Goal: Book appointment/travel/reservation

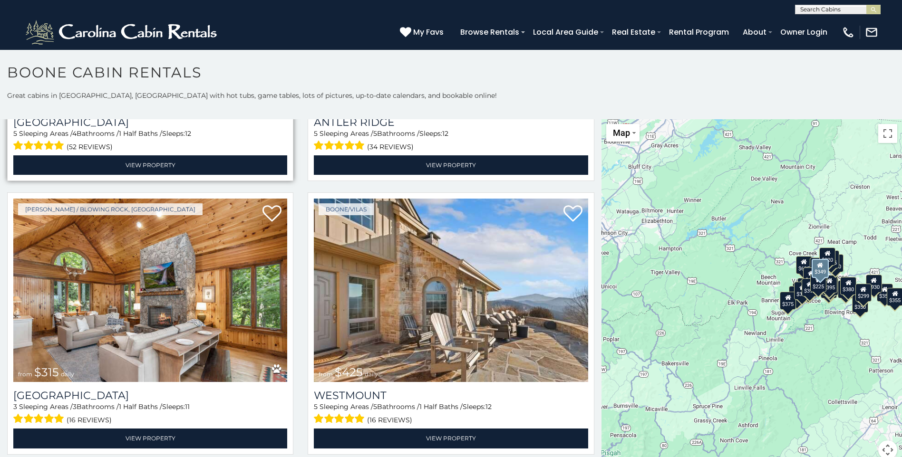
scroll to position [238, 0]
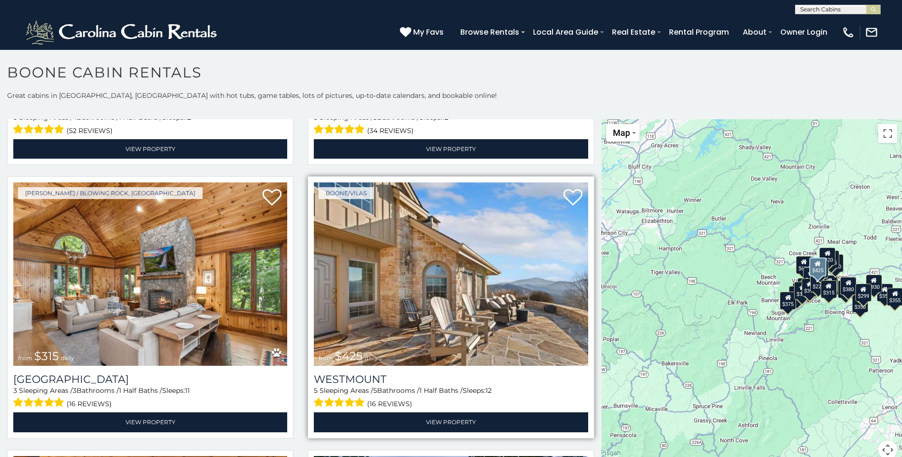
click at [379, 294] on img at bounding box center [451, 275] width 274 height 184
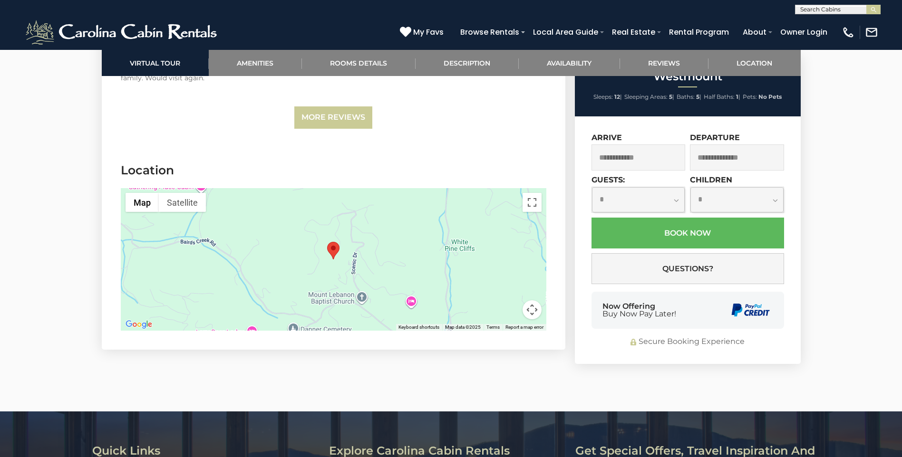
scroll to position [2996, 0]
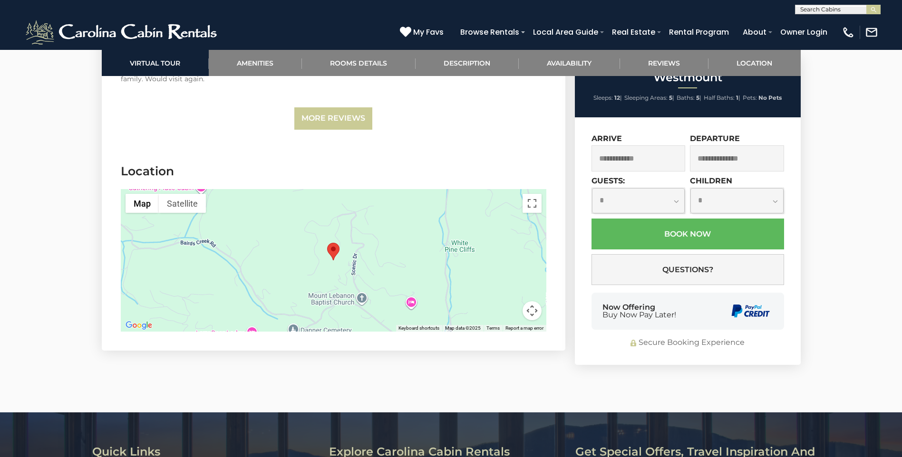
click at [403, 251] on div at bounding box center [334, 260] width 426 height 143
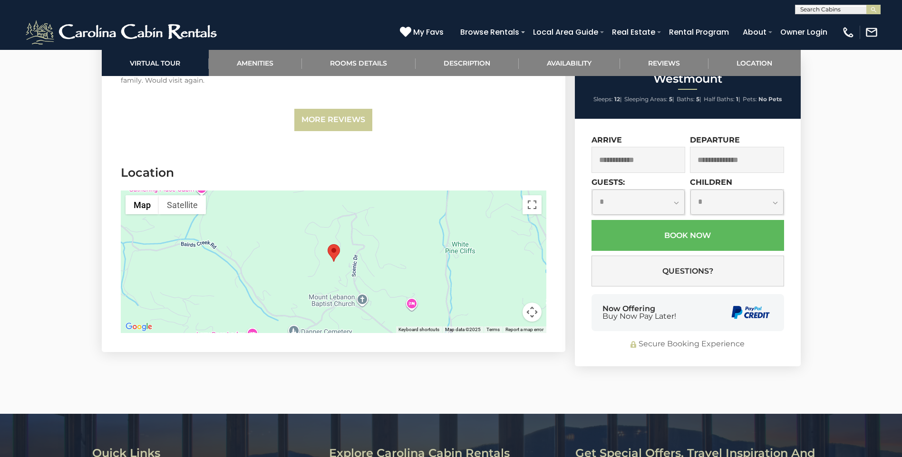
scroll to position [2985, 0]
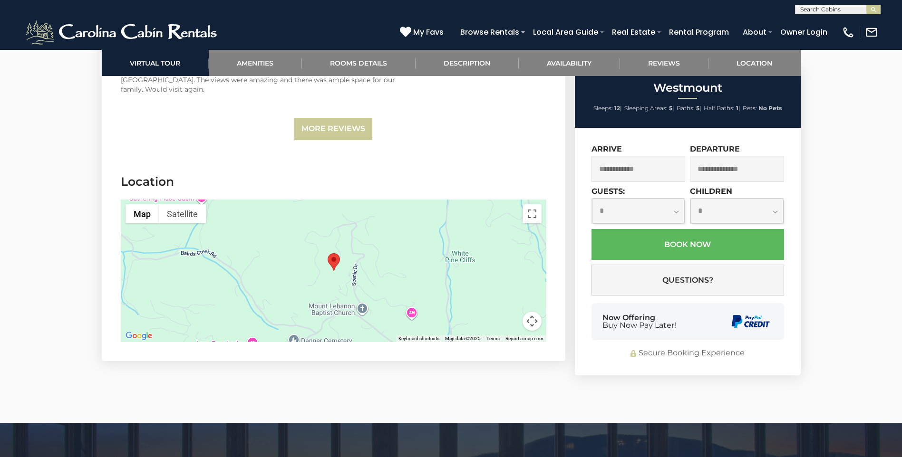
click at [526, 312] on button "Map camera controls" at bounding box center [532, 321] width 19 height 19
click at [527, 312] on button "Map camera controls" at bounding box center [532, 321] width 19 height 19
click at [511, 312] on button "Zoom out" at bounding box center [508, 321] width 19 height 19
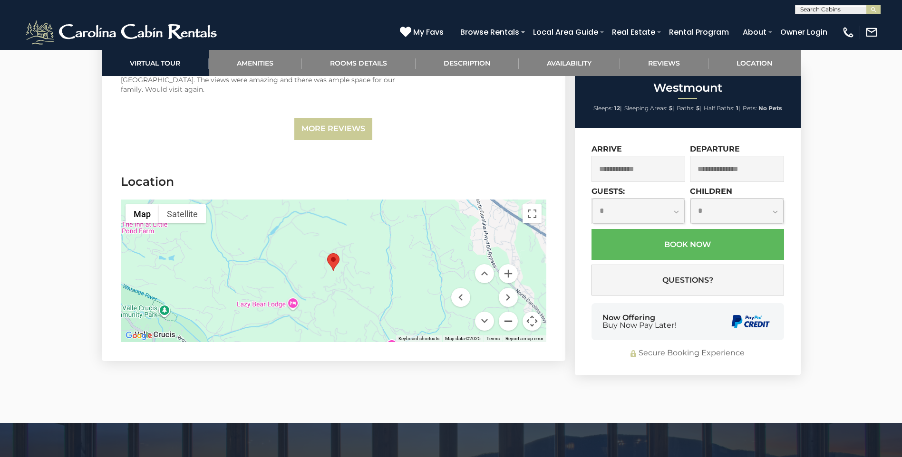
click at [511, 312] on button "Zoom out" at bounding box center [508, 321] width 19 height 19
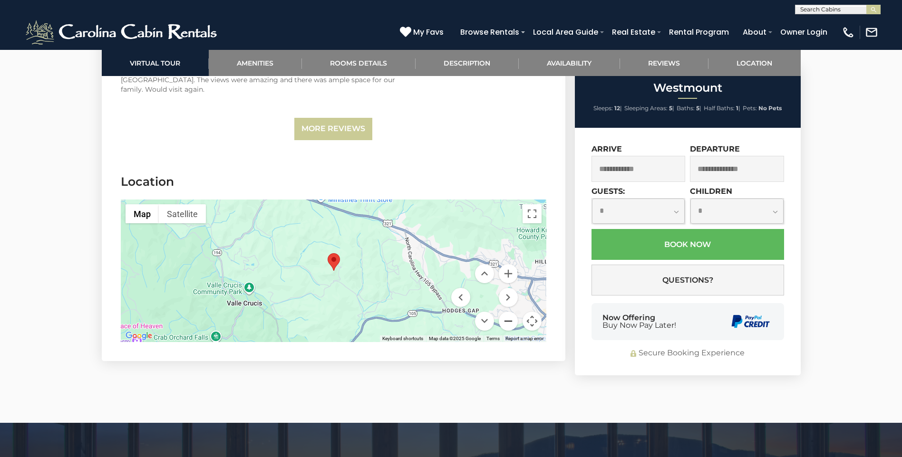
click at [511, 312] on button "Zoom out" at bounding box center [508, 321] width 19 height 19
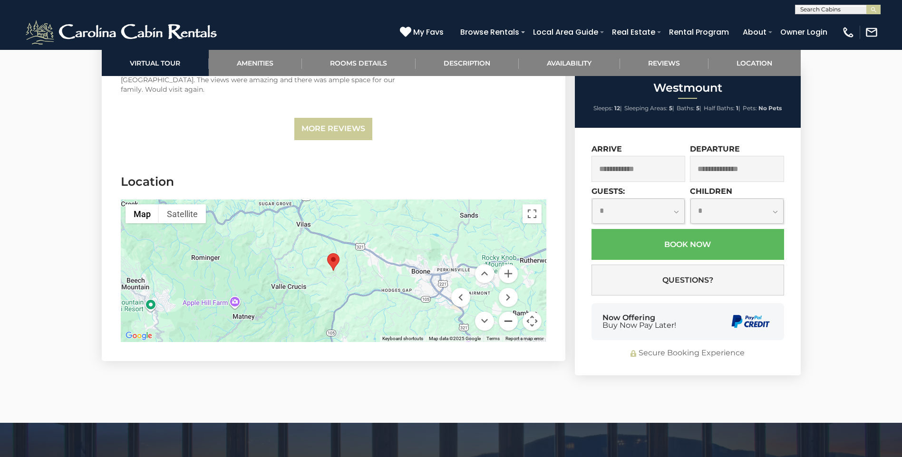
click at [511, 312] on button "Zoom out" at bounding box center [508, 321] width 19 height 19
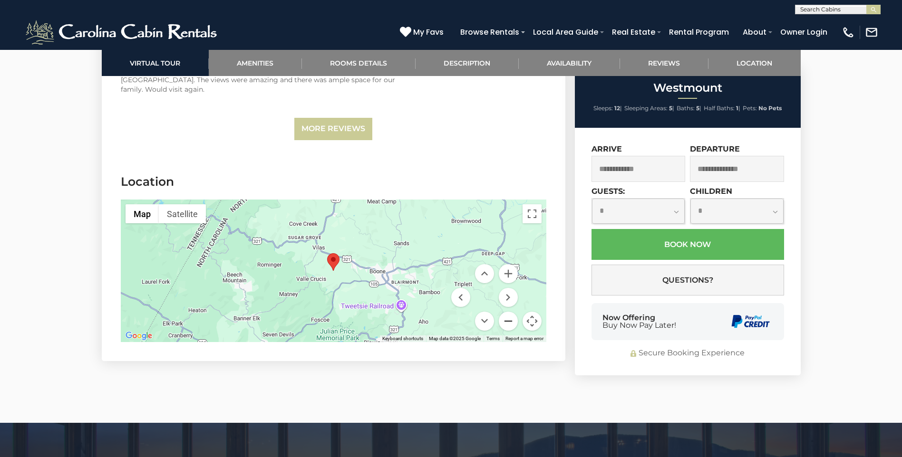
click at [511, 312] on button "Zoom out" at bounding box center [508, 321] width 19 height 19
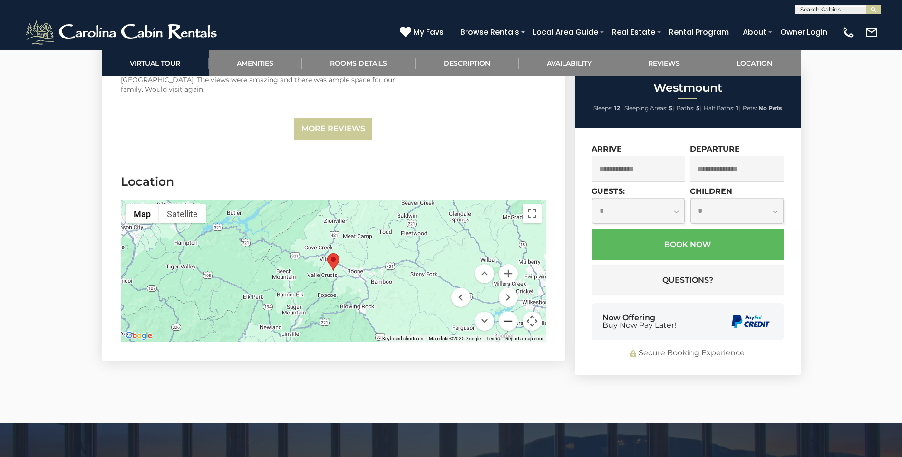
click at [511, 312] on button "Zoom out" at bounding box center [508, 321] width 19 height 19
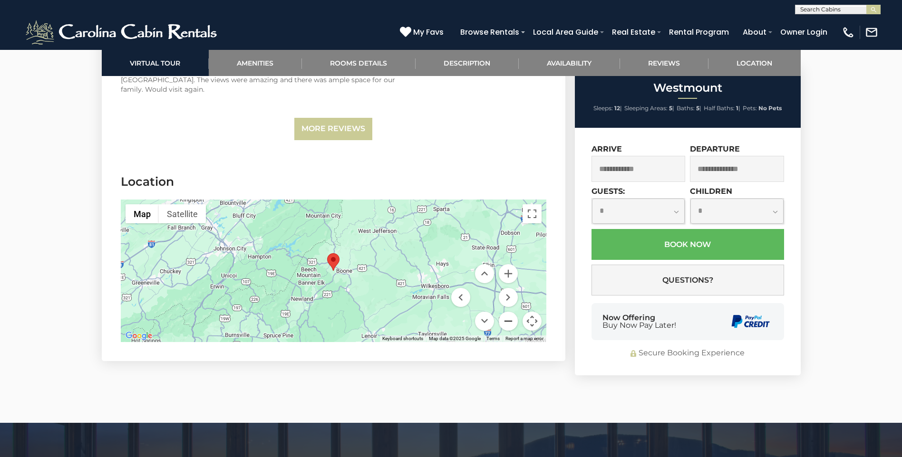
click at [511, 312] on button "Zoom out" at bounding box center [508, 321] width 19 height 19
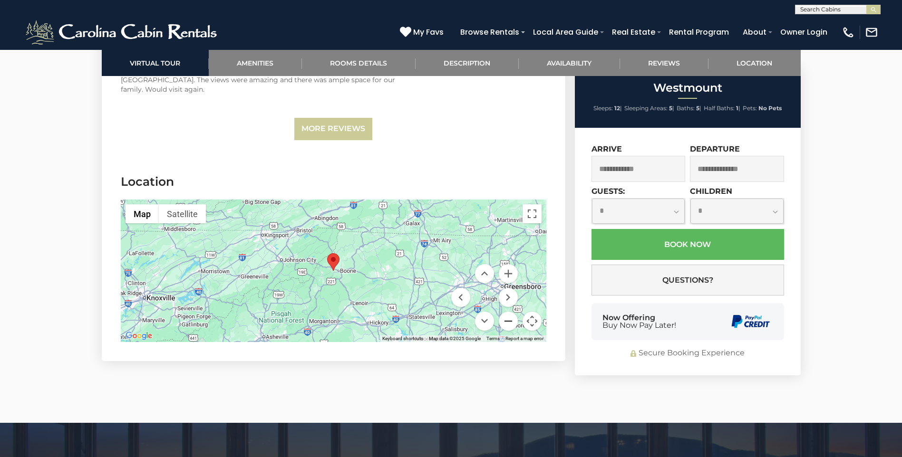
click at [511, 312] on button "Zoom out" at bounding box center [508, 321] width 19 height 19
